Goal: Task Accomplishment & Management: Manage account settings

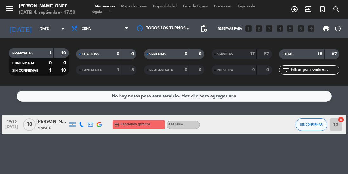
click at [44, 27] on input "[DATE]" at bounding box center [59, 29] width 47 height 10
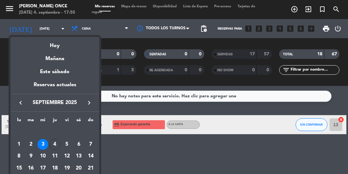
click at [61, 48] on div "Hoy" at bounding box center [54, 43] width 89 height 13
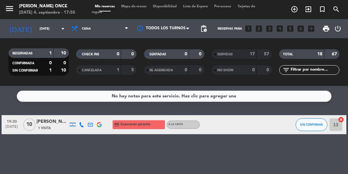
type input "[DEMOGRAPHIC_DATA][DATE]"
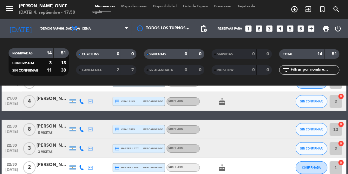
scroll to position [187, 0]
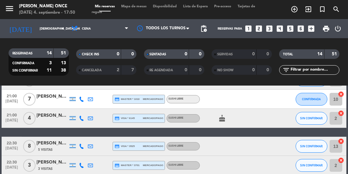
click at [84, 147] on icon at bounding box center [81, 145] width 5 height 5
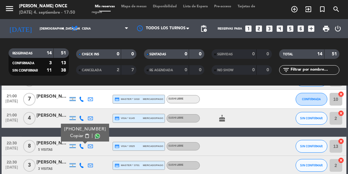
click at [48, 145] on div "[PERSON_NAME]" at bounding box center [52, 142] width 32 height 7
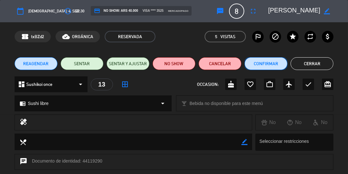
click at [262, 65] on button "Confirmar" at bounding box center [266, 63] width 43 height 13
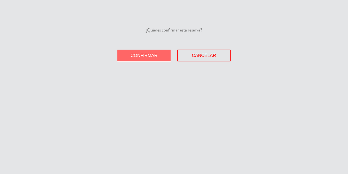
click at [146, 57] on span "Confirmar" at bounding box center [144, 55] width 27 height 5
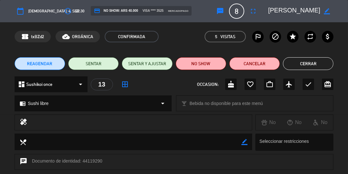
click at [318, 64] on button "Cerrar" at bounding box center [308, 63] width 50 height 13
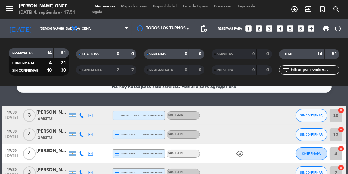
scroll to position [7, 0]
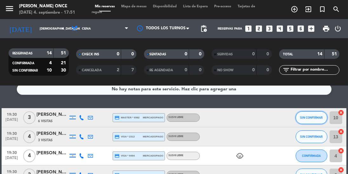
click at [314, 118] on span "SIN CONFIRMAR" at bounding box center [311, 116] width 23 height 3
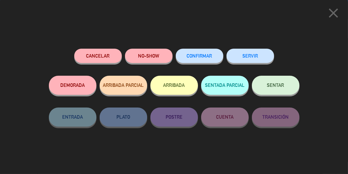
click at [207, 55] on span "CONFIRMAR" at bounding box center [199, 55] width 25 height 5
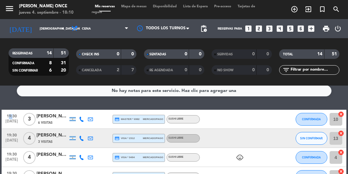
scroll to position [5, 0]
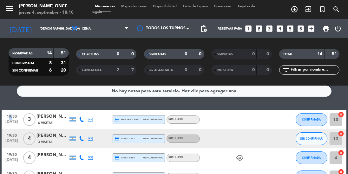
click at [251, 114] on div at bounding box center [226, 119] width 53 height 19
click at [268, 110] on div at bounding box center [261, 119] width 17 height 19
click at [165, 29] on div at bounding box center [163, 28] width 63 height 14
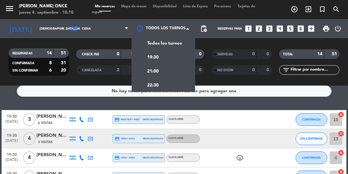
click at [167, 56] on div "19:30" at bounding box center [163, 57] width 63 height 14
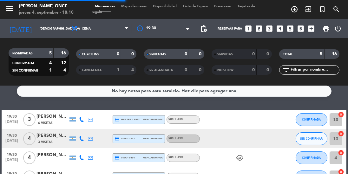
click at [170, 30] on div at bounding box center [163, 28] width 63 height 11
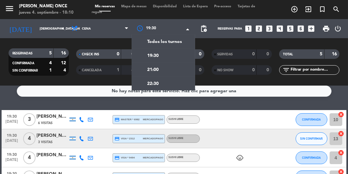
click at [162, 66] on div "21:00" at bounding box center [163, 69] width 63 height 14
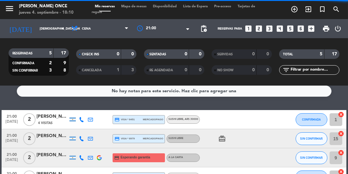
click at [180, 23] on div at bounding box center [163, 28] width 63 height 11
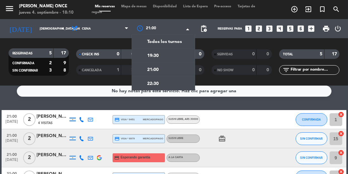
click at [155, 84] on span "22:30" at bounding box center [152, 83] width 11 height 7
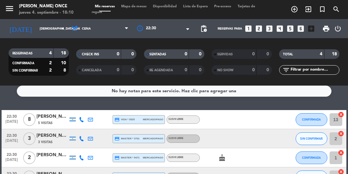
click at [183, 31] on div at bounding box center [163, 28] width 63 height 11
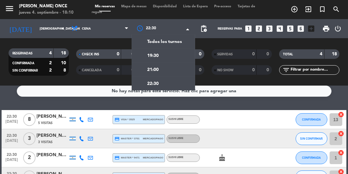
click at [174, 37] on div "Todos los turnos" at bounding box center [157, 41] width 49 height 8
